Goal: Transaction & Acquisition: Purchase product/service

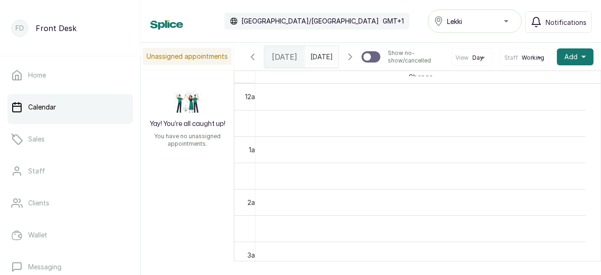
scroll to position [551, 0]
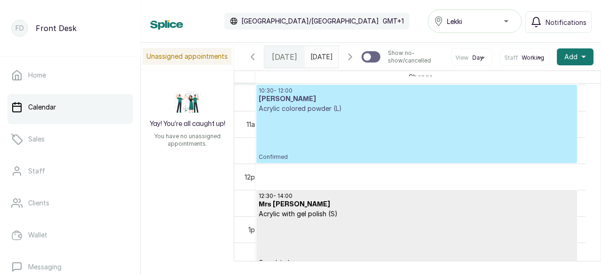
click at [346, 157] on p "Confirmed" at bounding box center [417, 136] width 316 height 47
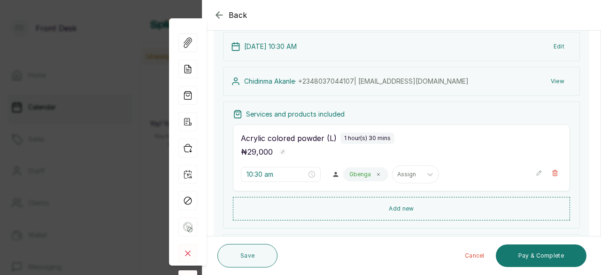
scroll to position [94, 0]
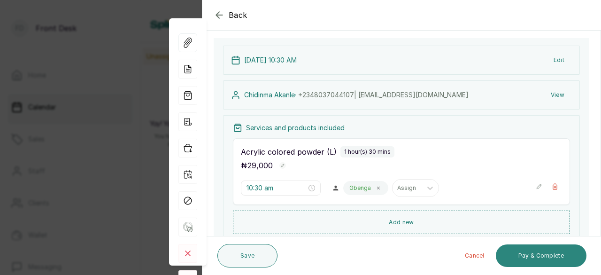
click at [551, 258] on button "Pay & Complete" at bounding box center [541, 255] width 91 height 23
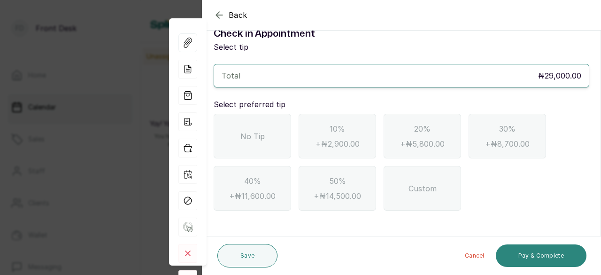
scroll to position [18, 0]
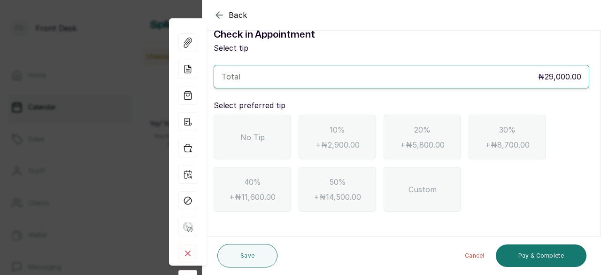
click at [252, 142] on div "No Tip" at bounding box center [252, 137] width 77 height 45
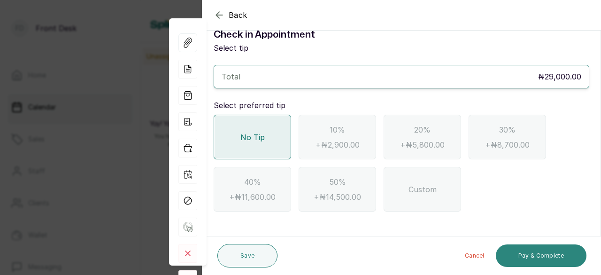
click at [566, 259] on button "Pay & Complete" at bounding box center [541, 255] width 91 height 23
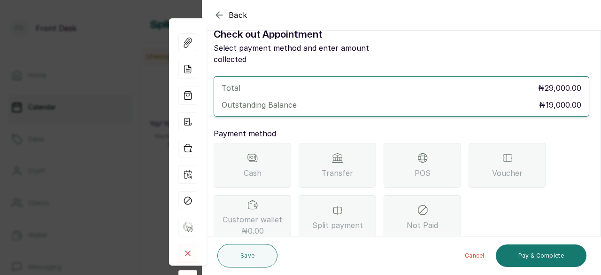
click at [323, 167] on span "Transfer" at bounding box center [337, 172] width 31 height 11
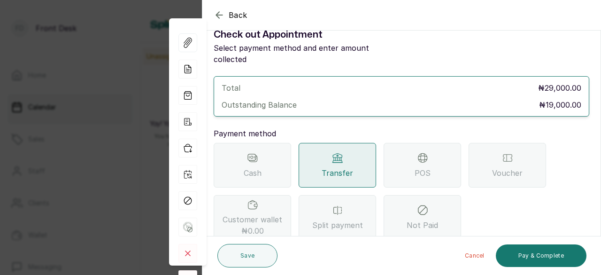
scroll to position [147, 0]
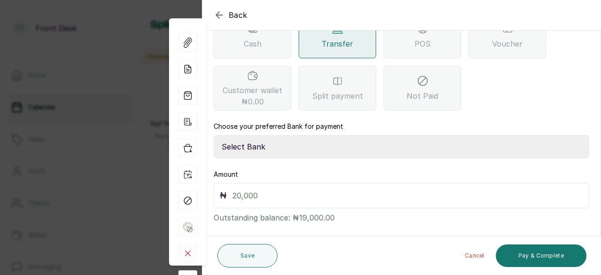
drag, startPoint x: 251, startPoint y: 134, endPoint x: 254, endPoint y: 142, distance: 8.8
click at [251, 136] on select "Select Bank GBOYNAILS Access Bank" at bounding box center [402, 146] width 376 height 23
select select "43b45a17-9c3b-47a7-8182-a7f7143c14b3"
click at [214, 135] on select "Select Bank GBOYNAILS Access Bank" at bounding box center [402, 146] width 376 height 23
click at [268, 189] on input "text" at bounding box center [407, 195] width 351 height 13
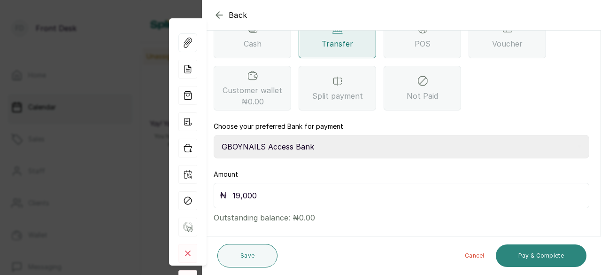
type input "19,000"
click at [563, 260] on button "Pay & Complete" at bounding box center [541, 255] width 91 height 23
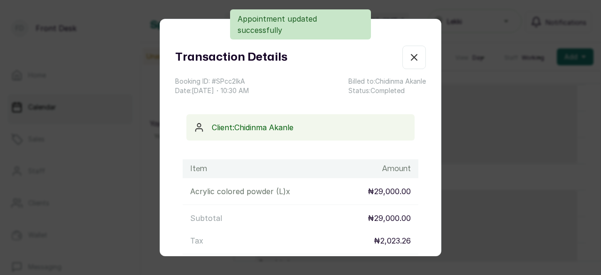
click at [403, 64] on button "Show no-show/cancelled" at bounding box center [413, 57] width 23 height 23
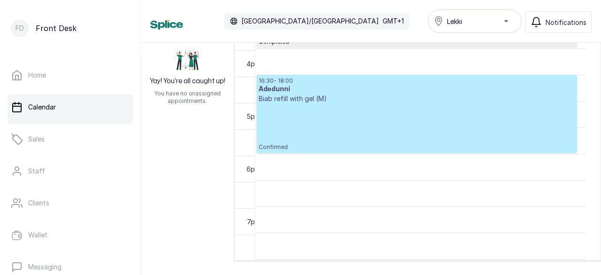
scroll to position [834, 0]
click at [373, 124] on p "Confirmed" at bounding box center [417, 126] width 316 height 47
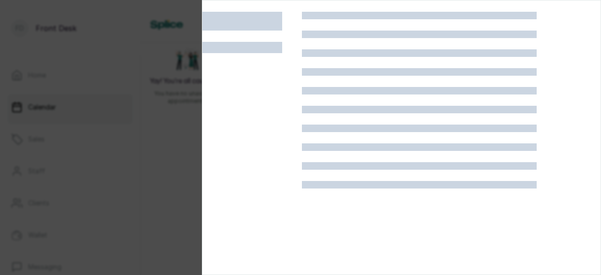
click at [373, 124] on div at bounding box center [419, 128] width 235 height 8
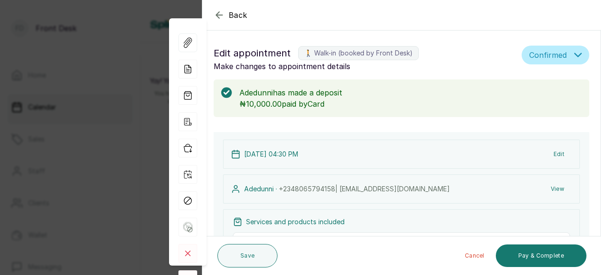
click at [220, 13] on icon "button" at bounding box center [219, 14] width 11 height 11
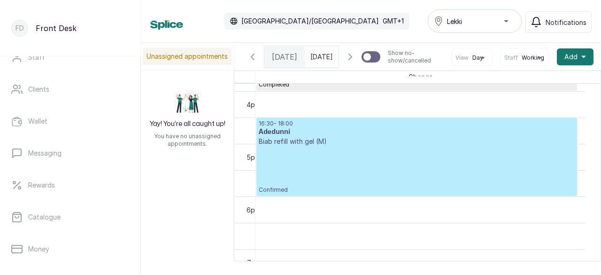
scroll to position [115, 0]
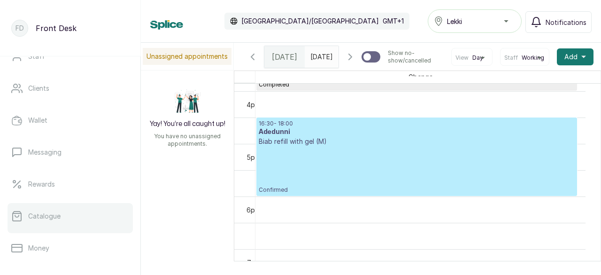
click at [64, 215] on link "Catalogue" at bounding box center [70, 216] width 125 height 26
